Goal: Check status: Check status

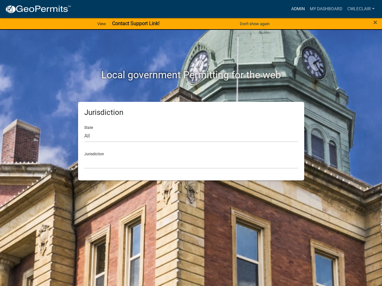
click at [299, 7] on link "Admin" at bounding box center [298, 9] width 19 height 12
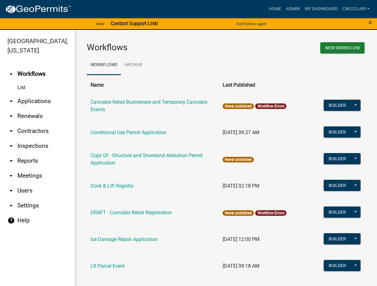
scroll to position [177, 0]
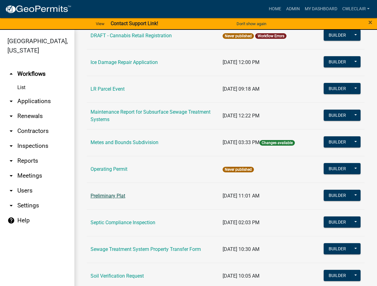
click at [103, 195] on link "Preliminary Plat" at bounding box center [108, 196] width 35 height 6
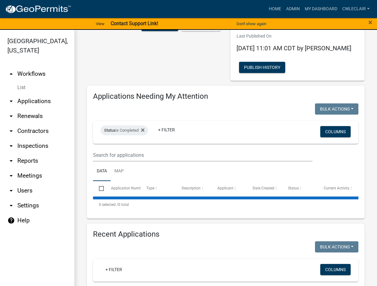
select select "3: 100"
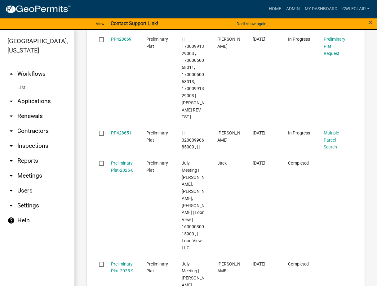
scroll to position [1060, 0]
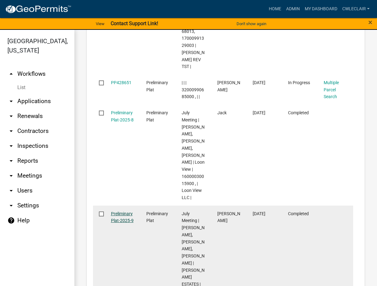
click at [126, 211] on link "Preliminary Plat-2025-9" at bounding box center [122, 217] width 23 height 12
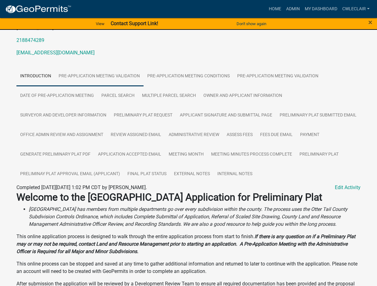
scroll to position [63, 0]
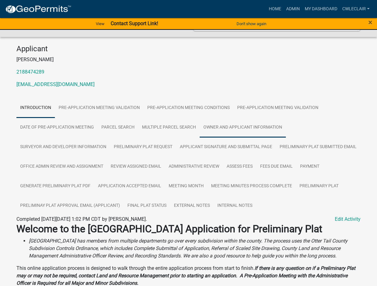
click at [243, 133] on link "Owner and Applicant Information" at bounding box center [243, 128] width 86 height 20
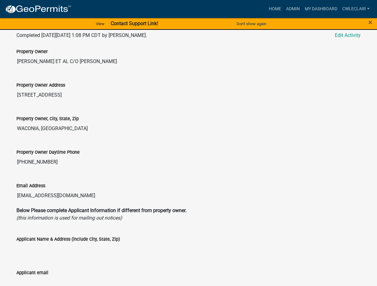
scroll to position [215, 0]
